Goal: Find specific page/section: Find specific page/section

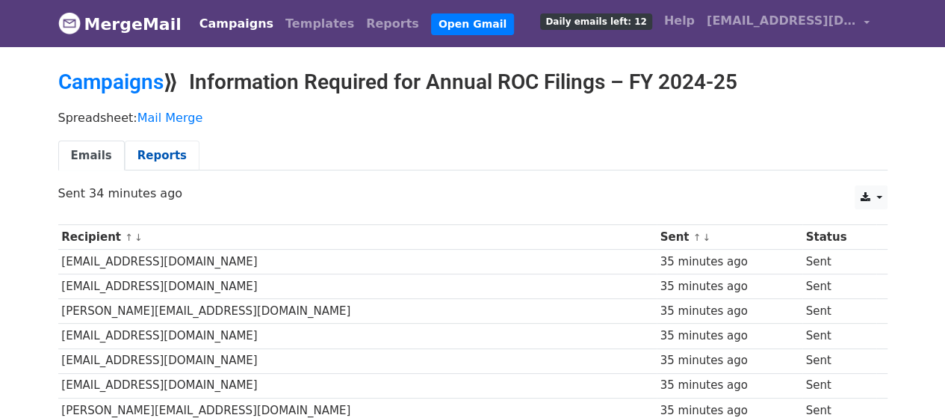
click at [143, 151] on link "Reports" at bounding box center [162, 155] width 75 height 31
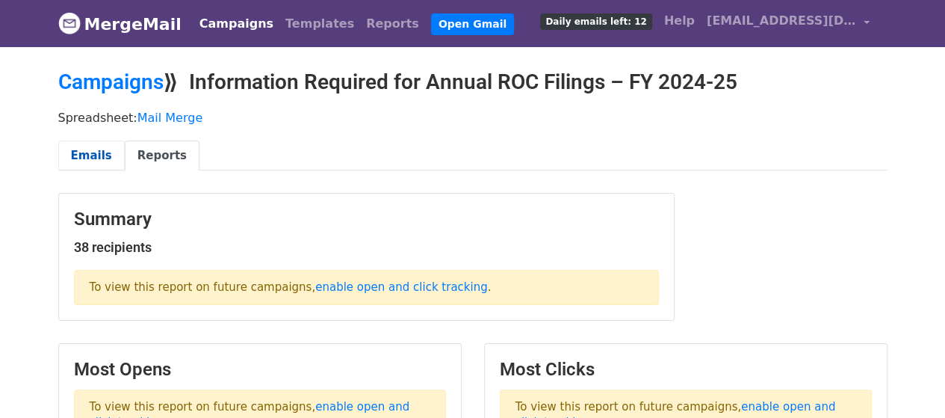
click at [87, 157] on link "Emails" at bounding box center [91, 155] width 67 height 31
